Goal: Use online tool/utility: Utilize a website feature to perform a specific function

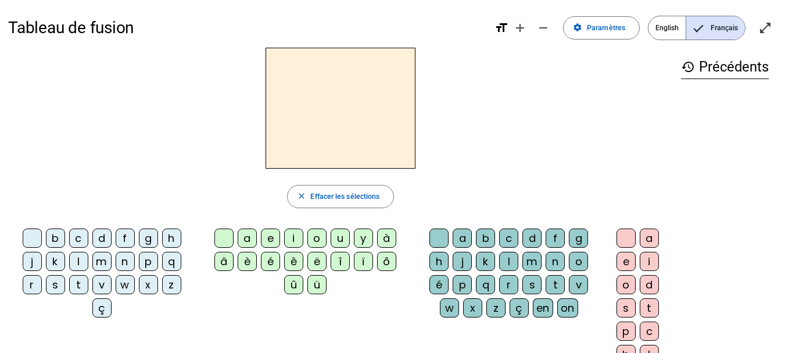
click at [248, 243] on div "a" at bounding box center [247, 237] width 19 height 19
click at [58, 241] on div "b" at bounding box center [55, 237] width 19 height 19
click at [75, 263] on div "l" at bounding box center [78, 261] width 19 height 19
click at [52, 287] on div "s" at bounding box center [55, 284] width 19 height 19
click at [80, 287] on div "t" at bounding box center [78, 284] width 19 height 19
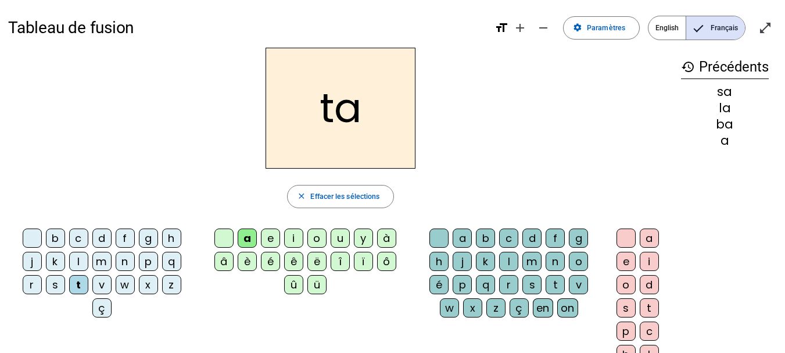
click at [146, 263] on div "p" at bounding box center [148, 261] width 19 height 19
click at [100, 237] on div "d" at bounding box center [101, 237] width 19 height 19
click at [270, 239] on div "e" at bounding box center [270, 237] width 19 height 19
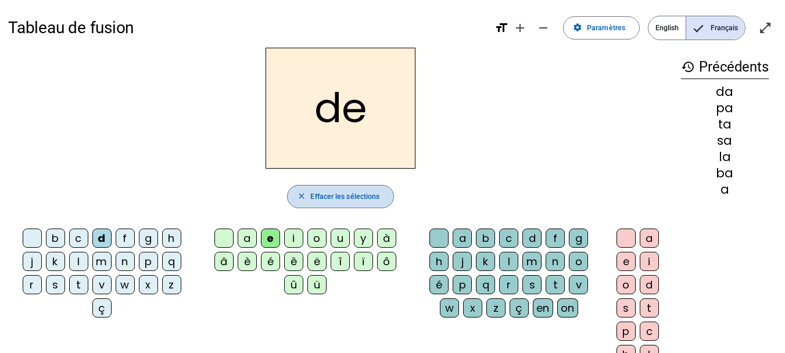
click at [346, 188] on span "button" at bounding box center [341, 197] width 106 height 28
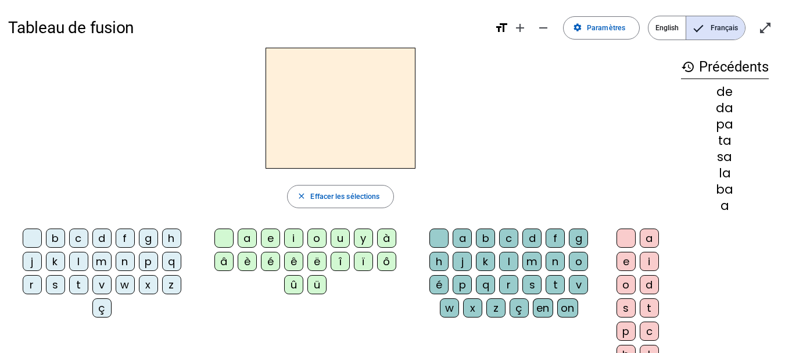
click at [252, 232] on div "a" at bounding box center [247, 237] width 19 height 19
click at [272, 238] on div "e" at bounding box center [270, 237] width 19 height 19
click at [55, 242] on div "b" at bounding box center [55, 237] width 19 height 19
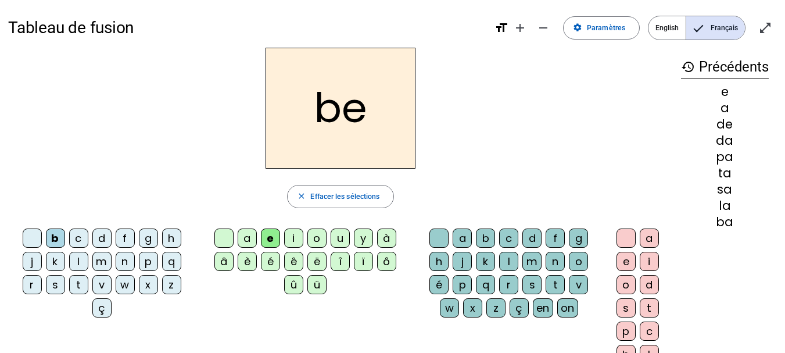
click at [86, 264] on div "l" at bounding box center [78, 261] width 19 height 19
click at [78, 288] on div "t" at bounding box center [78, 284] width 19 height 19
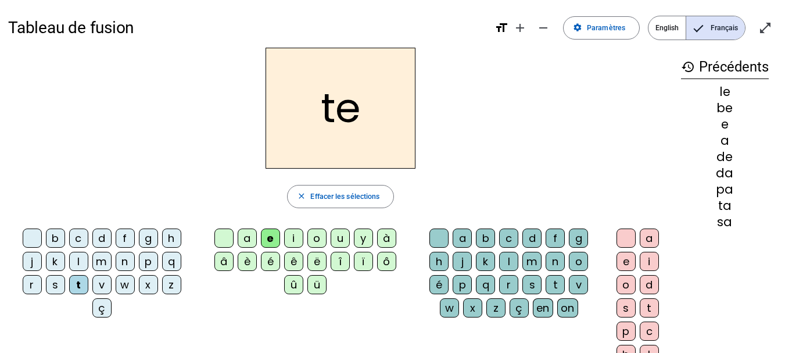
click at [33, 261] on div "j" at bounding box center [32, 261] width 19 height 19
